Goal: Information Seeking & Learning: Learn about a topic

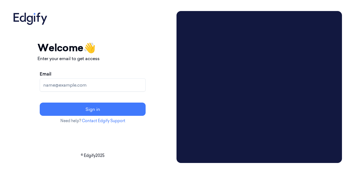
click at [141, 83] on input "Email" at bounding box center [93, 84] width 106 height 13
click at [130, 84] on input "Email" at bounding box center [93, 84] width 106 height 13
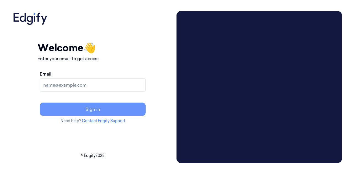
click at [111, 110] on button "Sign in" at bounding box center [93, 108] width 106 height 13
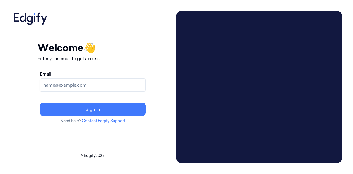
click at [114, 81] on input "Email" at bounding box center [93, 84] width 106 height 13
click at [88, 87] on input "Email" at bounding box center [93, 84] width 106 height 13
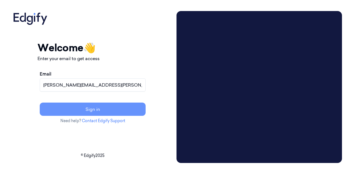
type input "[PERSON_NAME][EMAIL_ADDRESS][PERSON_NAME][DOMAIN_NAME]"
click at [111, 108] on button "Sign in" at bounding box center [93, 108] width 106 height 13
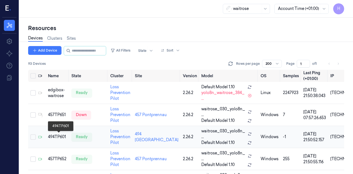
click at [60, 137] on div "494TP601" at bounding box center [57, 137] width 19 height 6
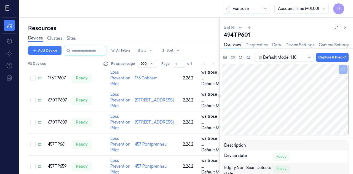
scroll to position [1477, 0]
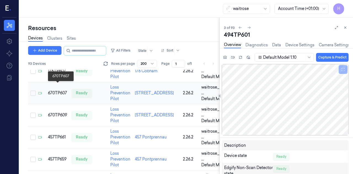
click at [59, 90] on div "670TP607" at bounding box center [57, 93] width 19 height 6
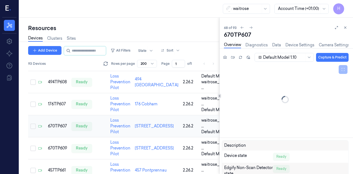
scroll to position [1442, 0]
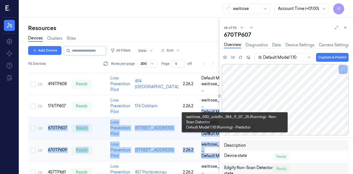
drag, startPoint x: 216, startPoint y: 97, endPoint x: 204, endPoint y: 152, distance: 56.4
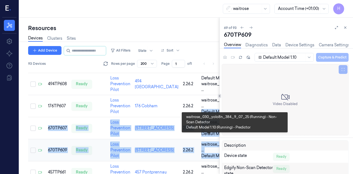
scroll to position [1463, 0]
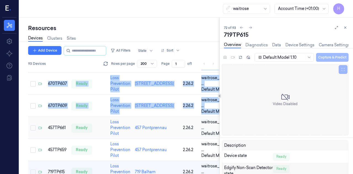
scroll to position [1515, 0]
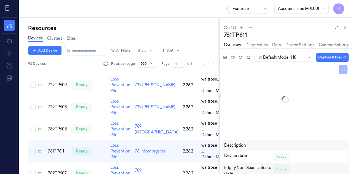
scroll to position [1683, 0]
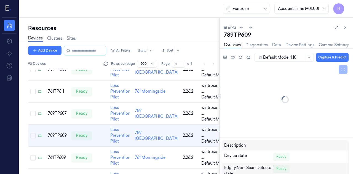
scroll to position [1727, 0]
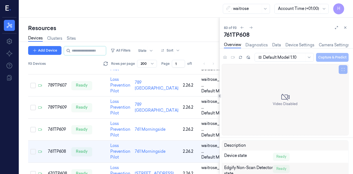
scroll to position [1771, 0]
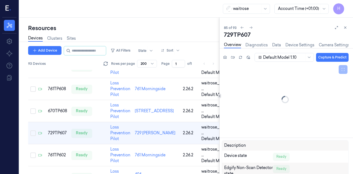
scroll to position [1815, 0]
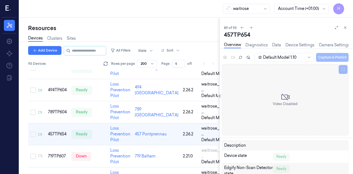
scroll to position [1902, 0]
